Goal: Task Accomplishment & Management: Complete application form

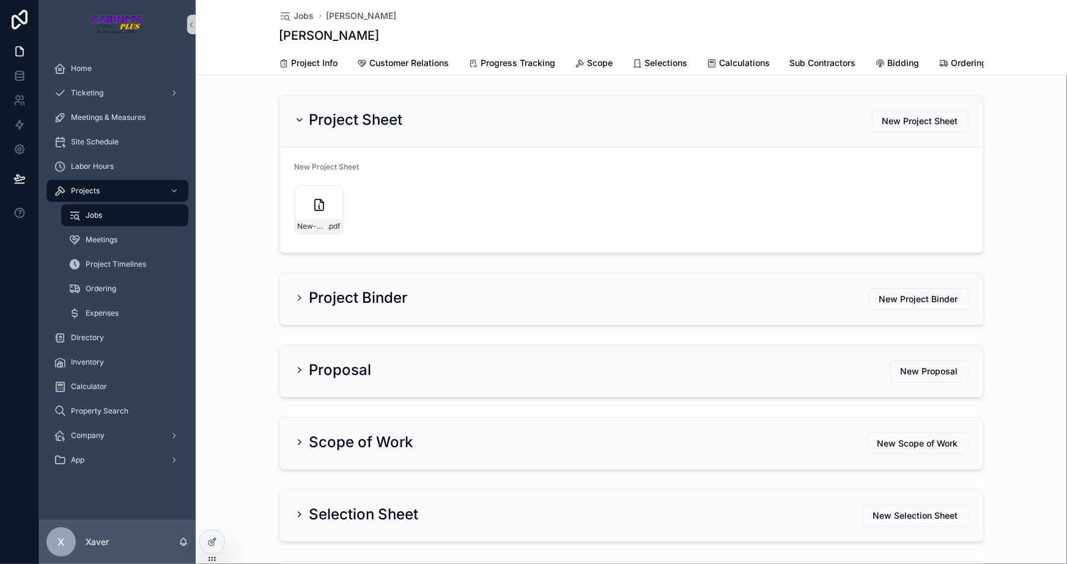
scroll to position [0, 133]
click at [295, 123] on icon "scrollable content" at bounding box center [300, 120] width 10 height 10
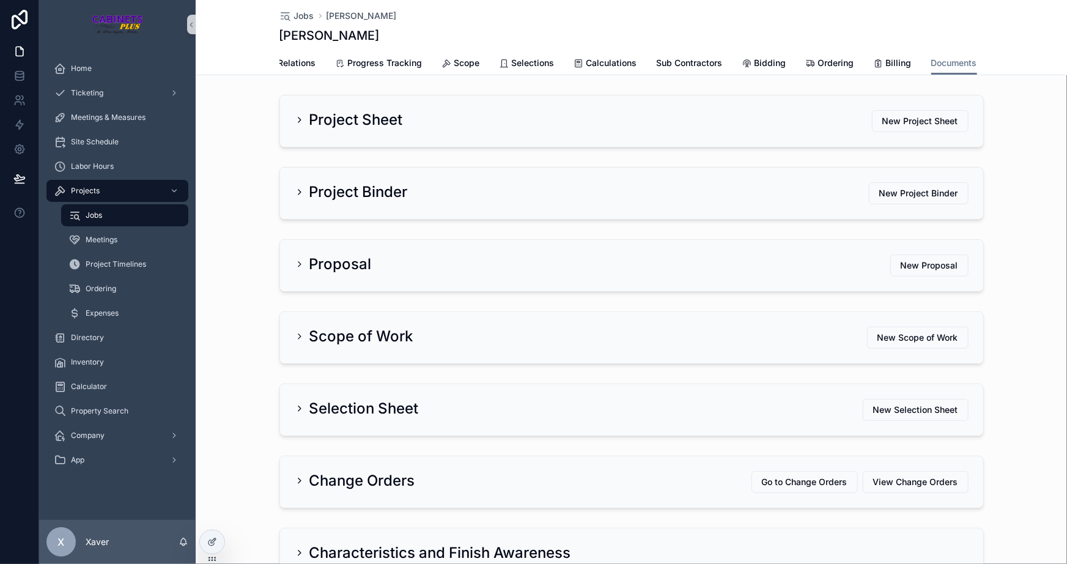
click at [241, 267] on div "Proposal New Proposal" at bounding box center [631, 265] width 871 height 62
click at [231, 262] on div "Proposal New Proposal" at bounding box center [631, 265] width 871 height 62
click at [232, 262] on div "Proposal New Proposal" at bounding box center [631, 265] width 871 height 62
click at [232, 259] on div "Proposal New Proposal" at bounding box center [631, 265] width 871 height 62
click at [234, 260] on div "Proposal New Proposal" at bounding box center [631, 265] width 871 height 62
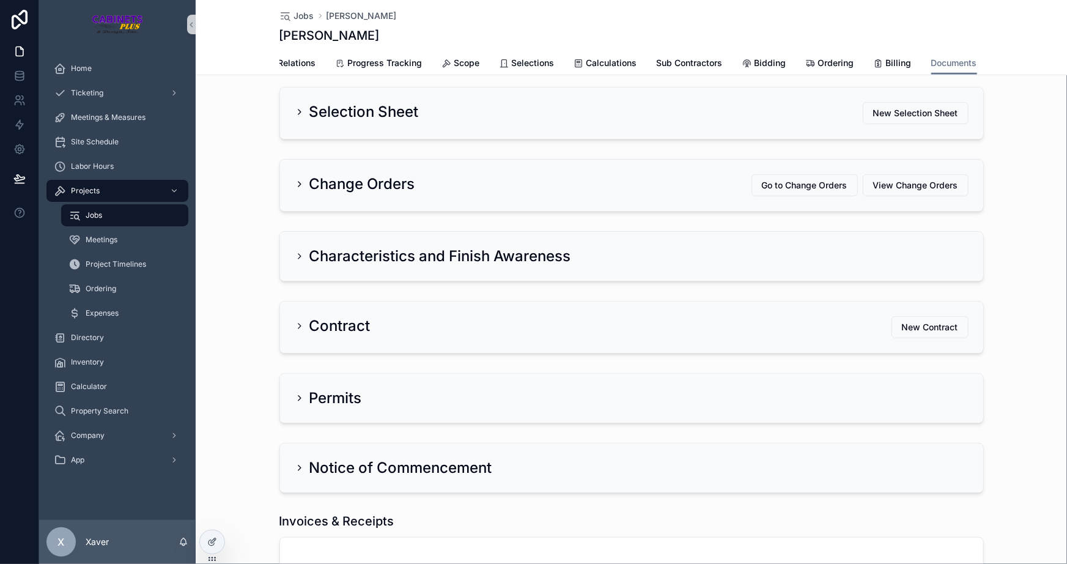
scroll to position [0, 0]
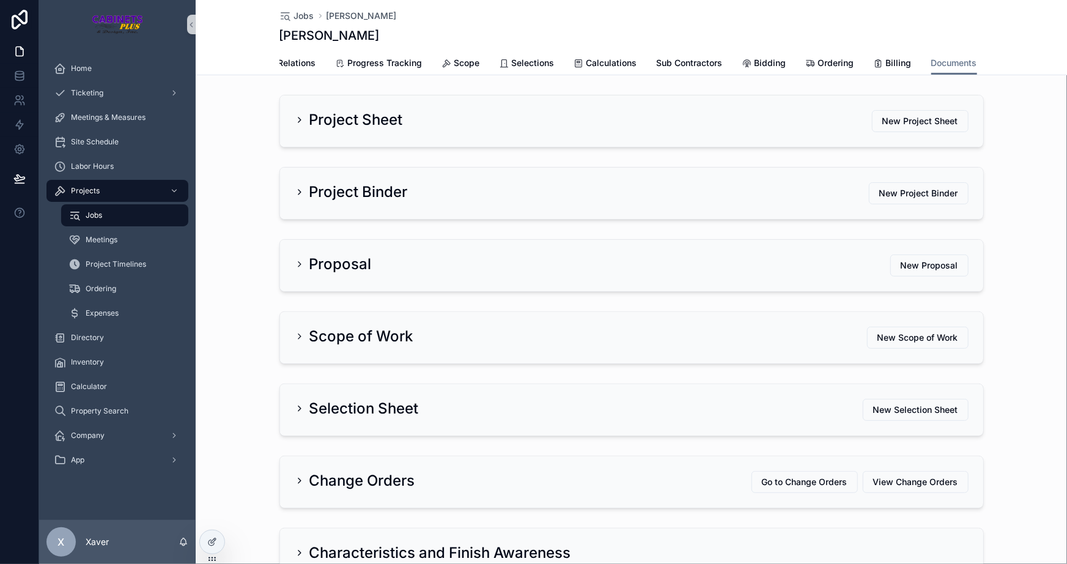
click at [233, 268] on div "Proposal New Proposal" at bounding box center [631, 265] width 871 height 62
click at [230, 195] on div "Project Binder New Project Binder" at bounding box center [631, 193] width 871 height 62
click at [231, 196] on div "Project Binder New Project Binder" at bounding box center [631, 193] width 871 height 62
click at [239, 211] on div "Project Binder New Project Binder" at bounding box center [631, 193] width 871 height 62
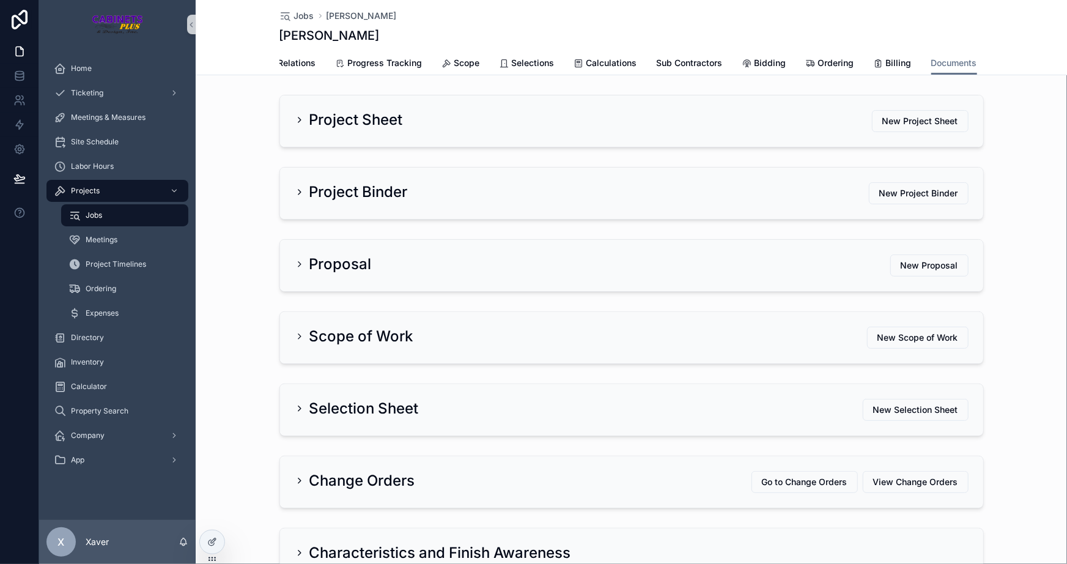
click at [233, 203] on div "Project Binder New Project Binder" at bounding box center [631, 193] width 871 height 62
click at [233, 200] on div "Project Binder New Project Binder" at bounding box center [631, 193] width 871 height 62
click at [330, 346] on h2 "Scope of Work" at bounding box center [361, 336] width 104 height 20
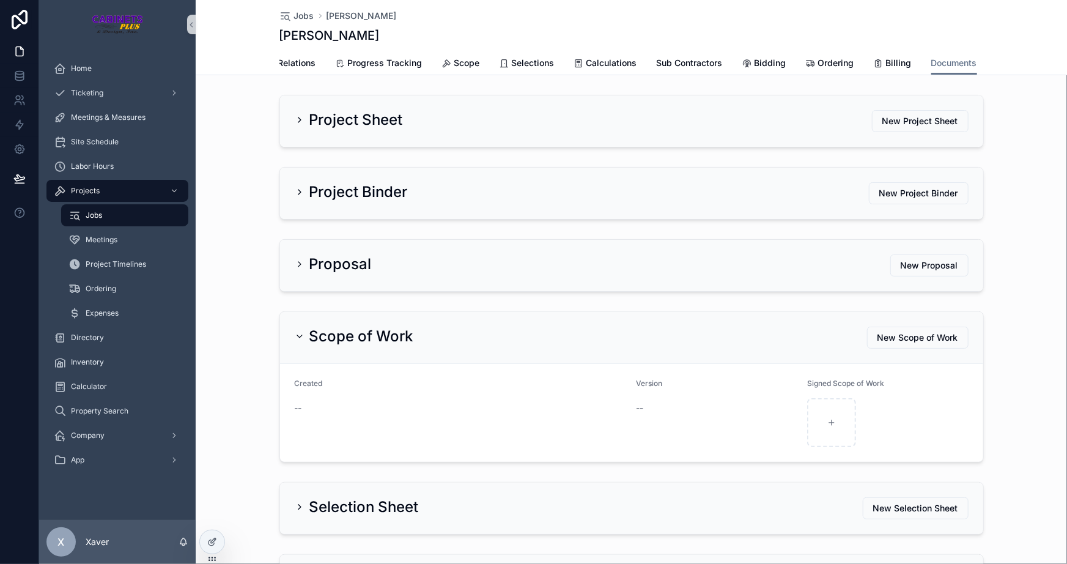
click at [335, 345] on h2 "Scope of Work" at bounding box center [361, 336] width 104 height 20
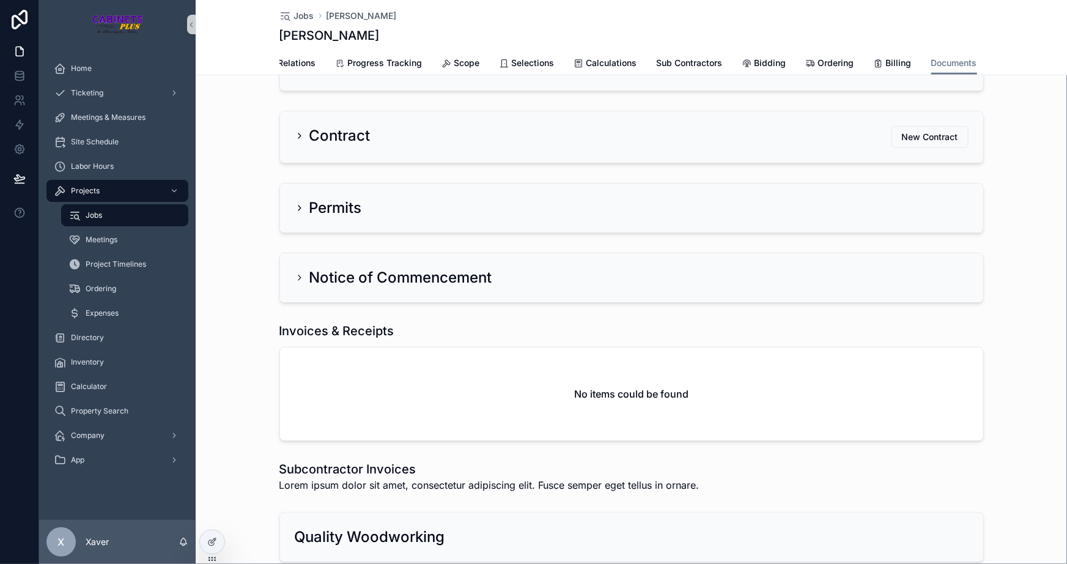
scroll to position [575, 0]
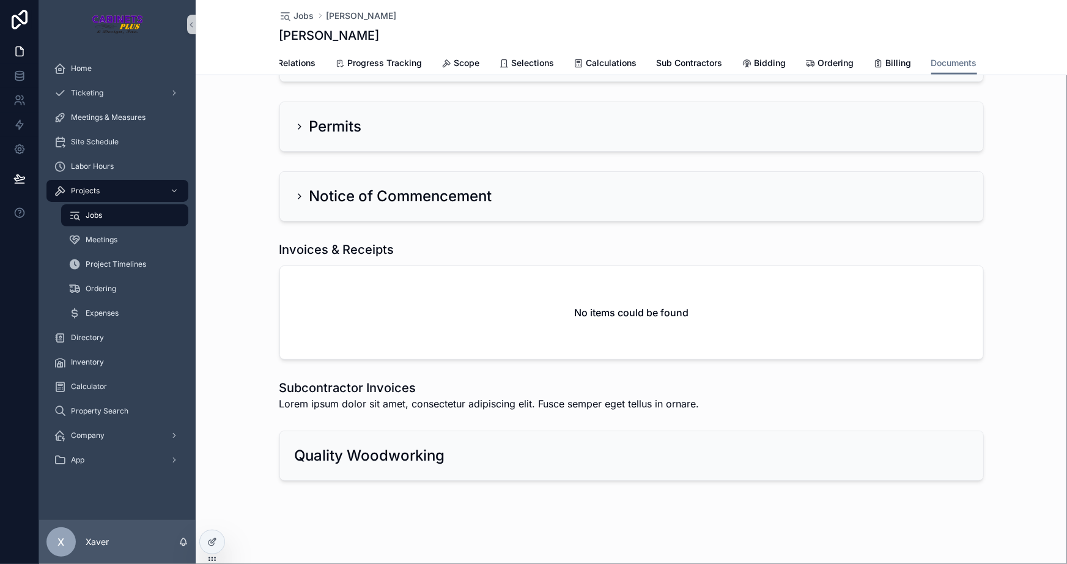
click at [345, 457] on h2 "Quality Woodworking" at bounding box center [370, 456] width 150 height 20
click at [337, 452] on h2 "Quality Woodworking" at bounding box center [370, 456] width 150 height 20
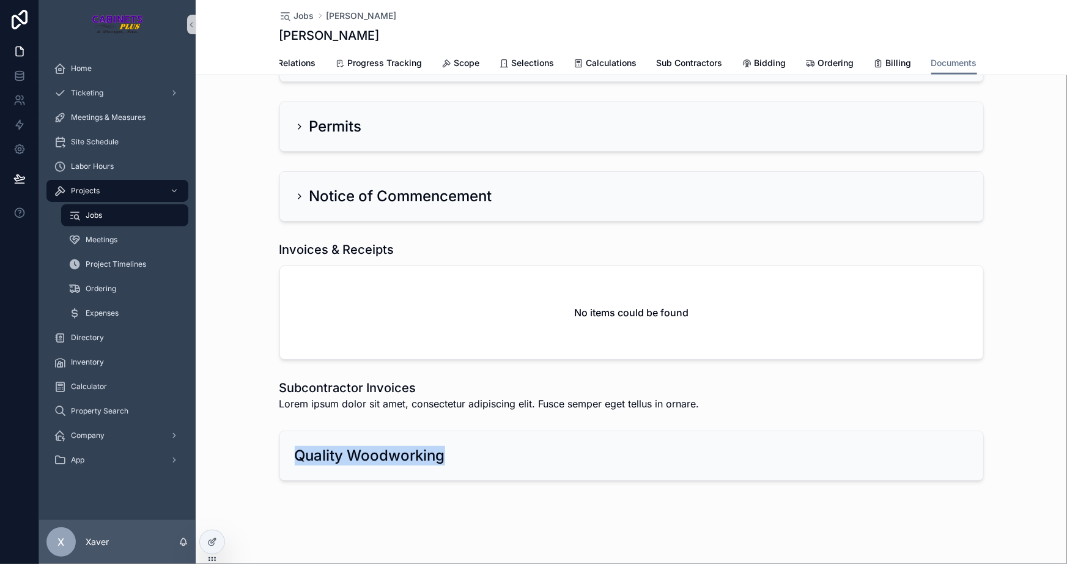
click at [250, 427] on div "Quality Woodworking" at bounding box center [631, 455] width 871 height 60
click at [350, 383] on h1 "Subcontractor Invoices" at bounding box center [489, 387] width 420 height 17
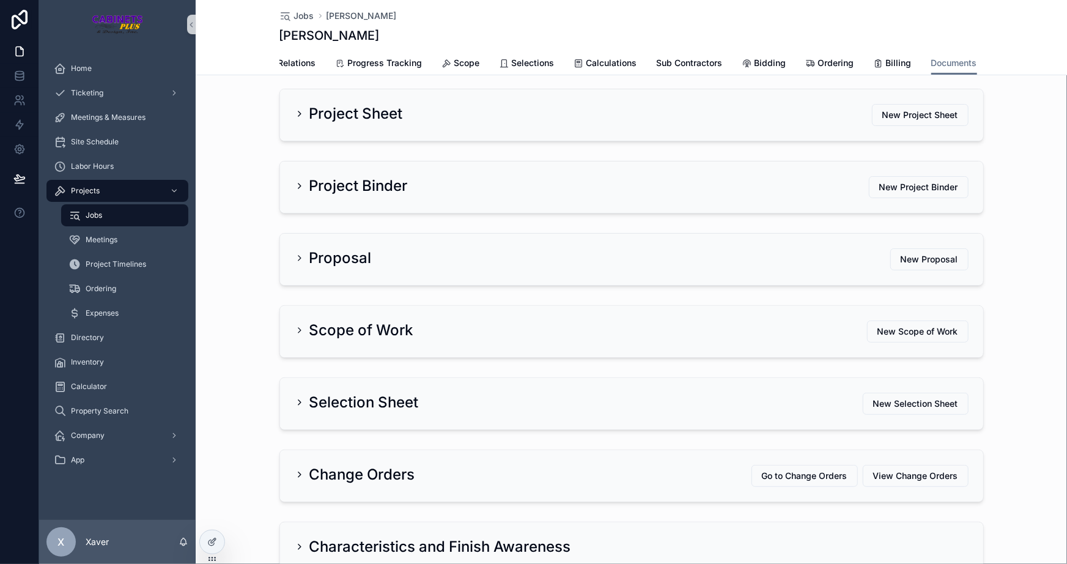
scroll to position [0, 0]
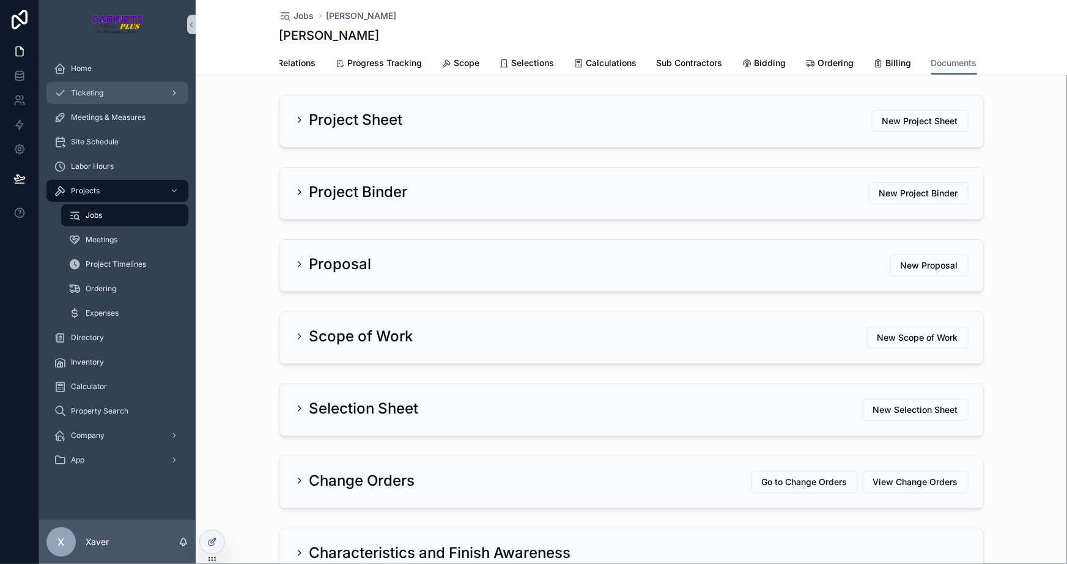
click at [84, 95] on span "Ticketing" at bounding box center [87, 93] width 32 height 10
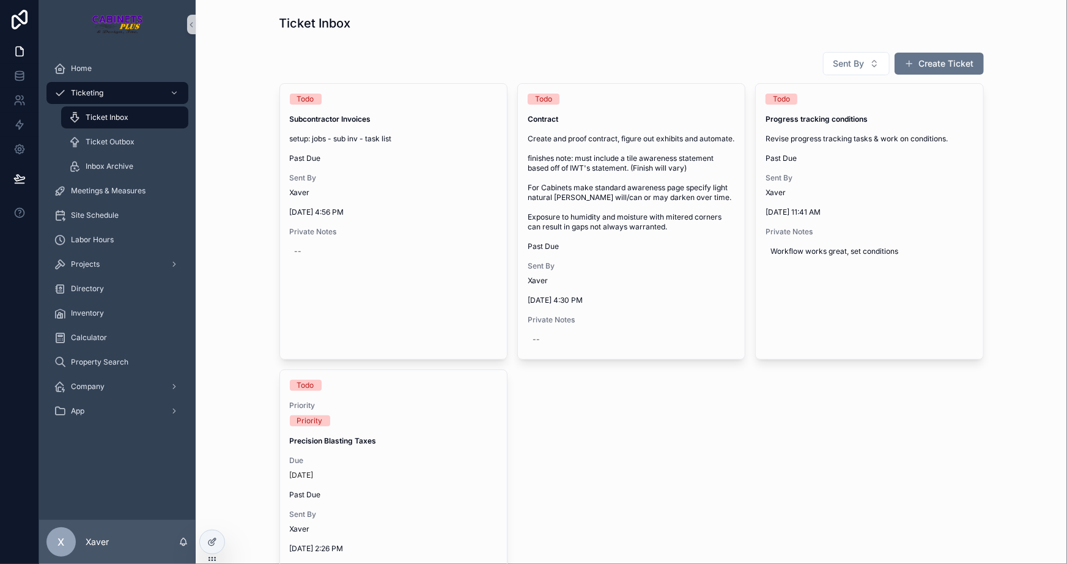
click at [929, 61] on button "Create Ticket" at bounding box center [938, 64] width 89 height 22
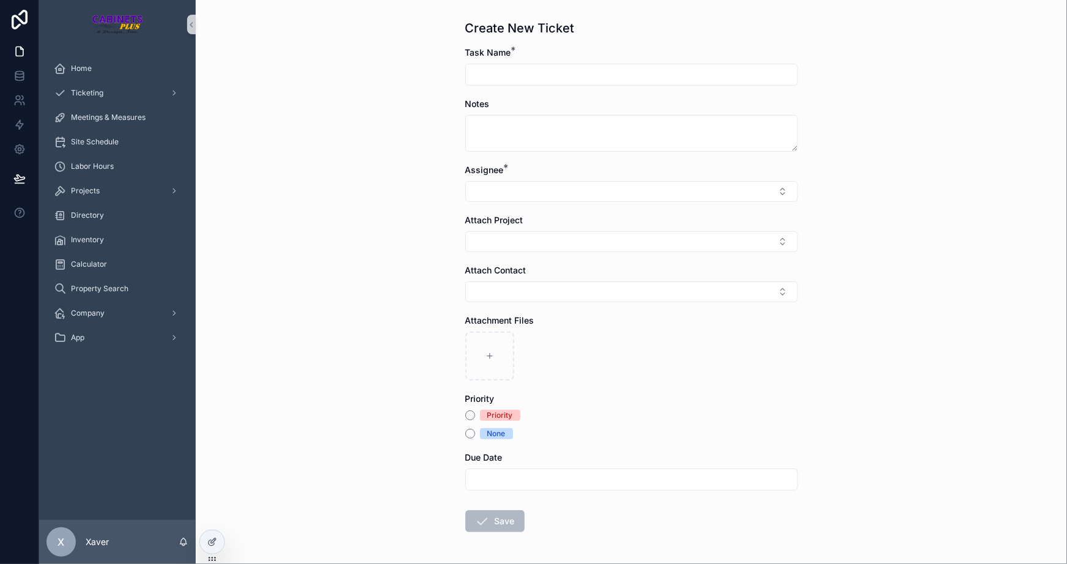
click at [562, 66] on input "scrollable content" at bounding box center [631, 74] width 331 height 17
type input "**********"
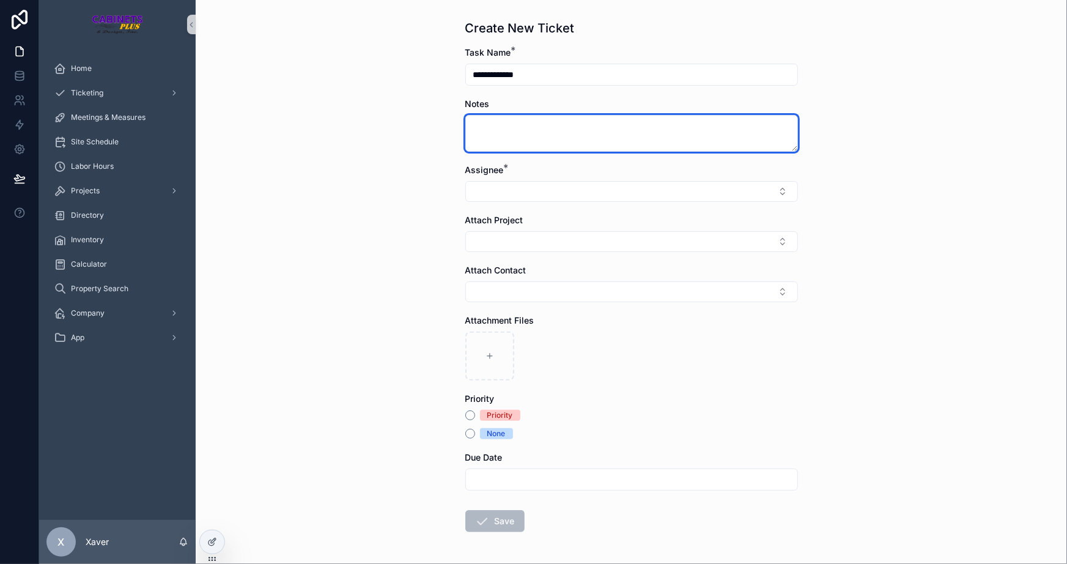
click at [514, 133] on textarea "scrollable content" at bounding box center [631, 133] width 333 height 37
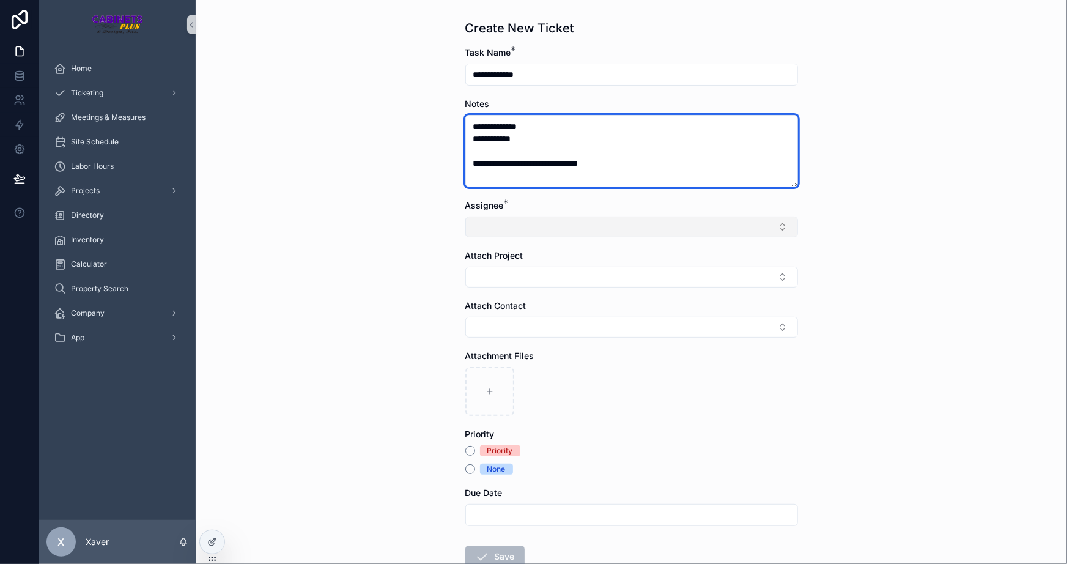
type textarea "**********"
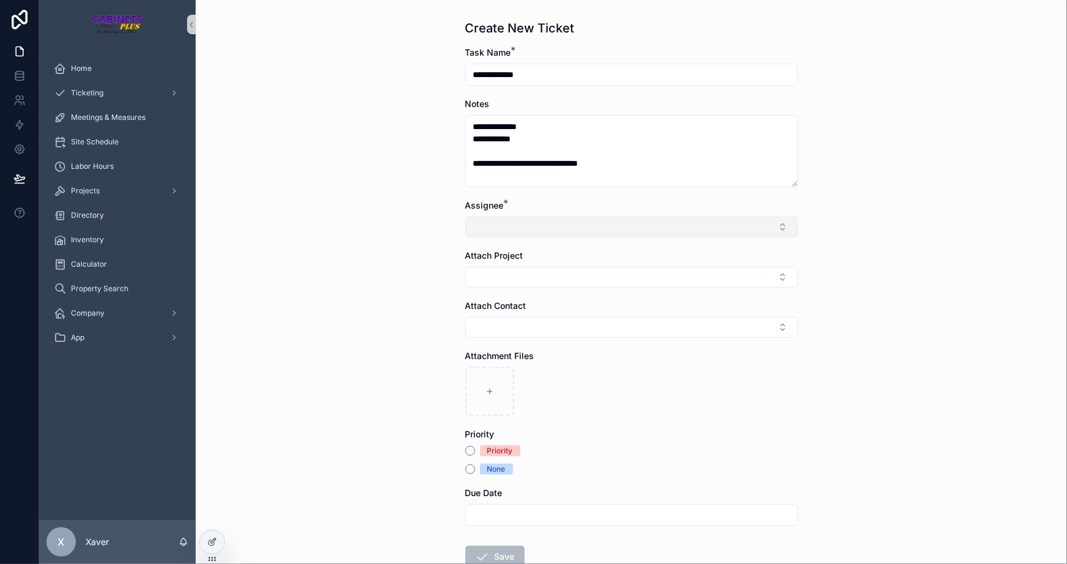
click at [665, 221] on button "Select Button" at bounding box center [631, 226] width 333 height 21
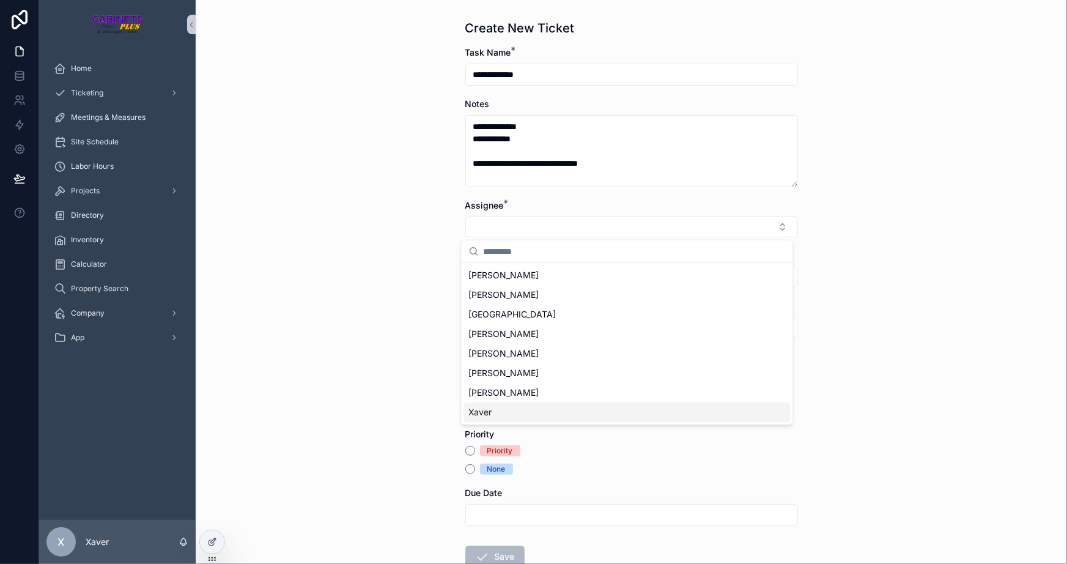
click at [485, 408] on span "Xaver" at bounding box center [480, 412] width 23 height 12
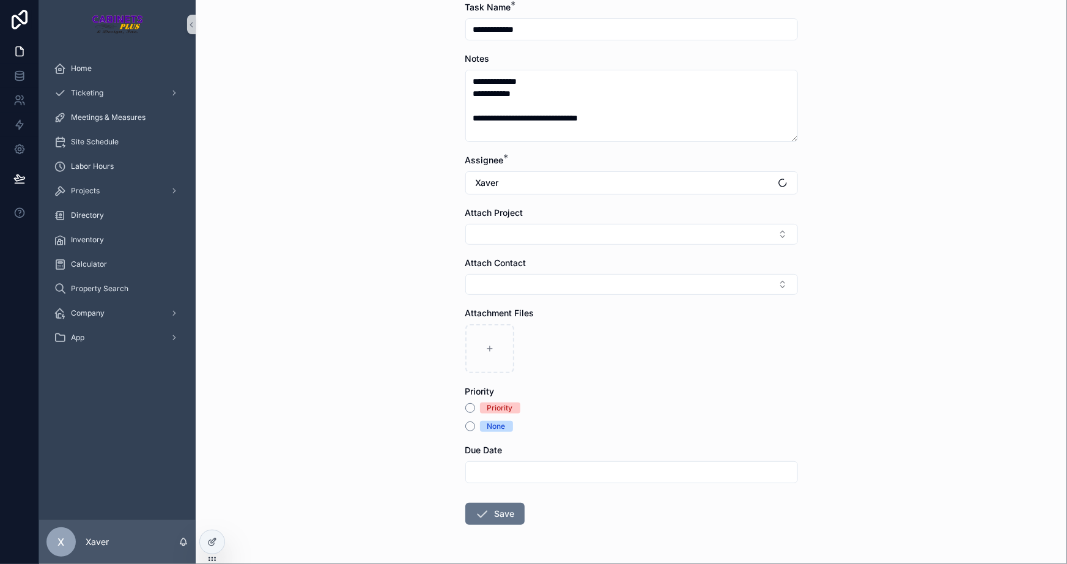
scroll to position [84, 0]
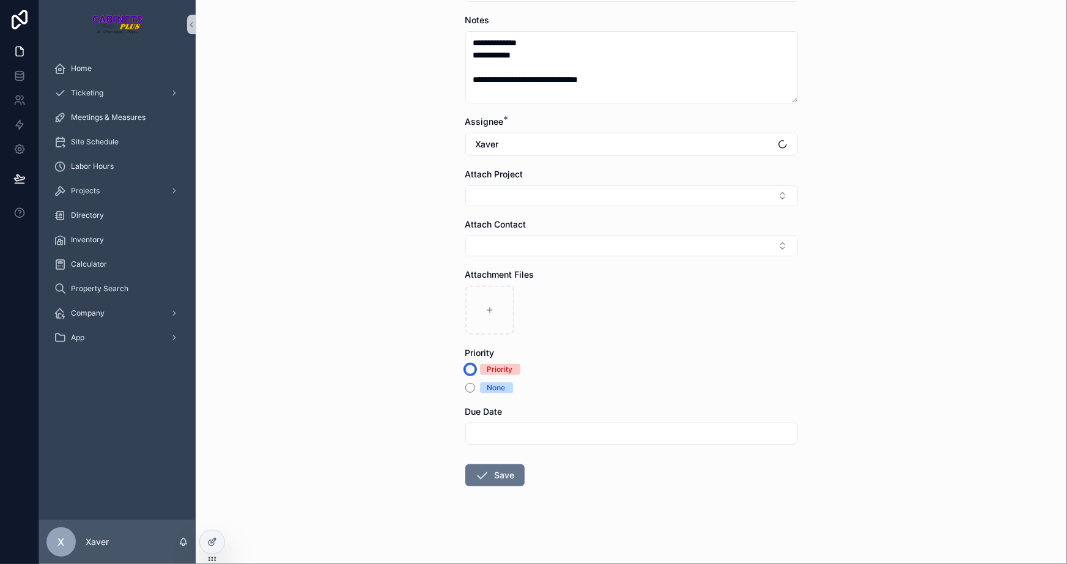
click at [465, 365] on button "Priority" at bounding box center [470, 369] width 10 height 10
click at [501, 427] on input "scrollable content" at bounding box center [631, 433] width 331 height 17
click at [626, 223] on button "[DATE]" at bounding box center [627, 224] width 48 height 22
click at [624, 324] on button "10" at bounding box center [627, 322] width 22 height 22
type input "*********"
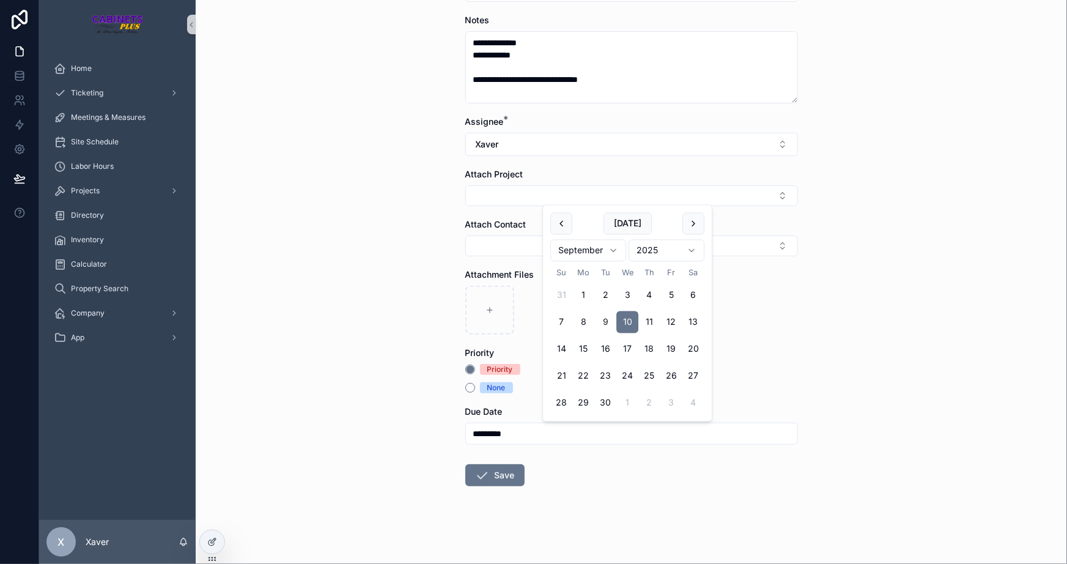
click at [778, 334] on form "**********" at bounding box center [631, 263] width 333 height 601
click at [480, 474] on icon "scrollable content" at bounding box center [482, 475] width 15 height 15
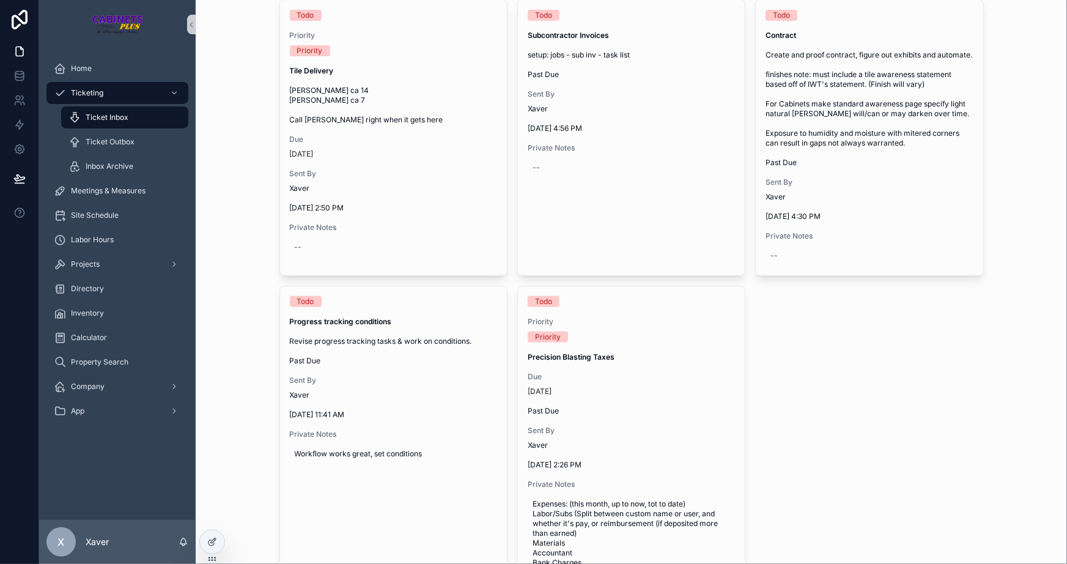
click at [227, 290] on div "Sent By Create Ticket Todo Priority Priority Tile Delivery [PERSON_NAME] ca 14 …" at bounding box center [630, 421] width 851 height 917
